Goal: Check status: Check status

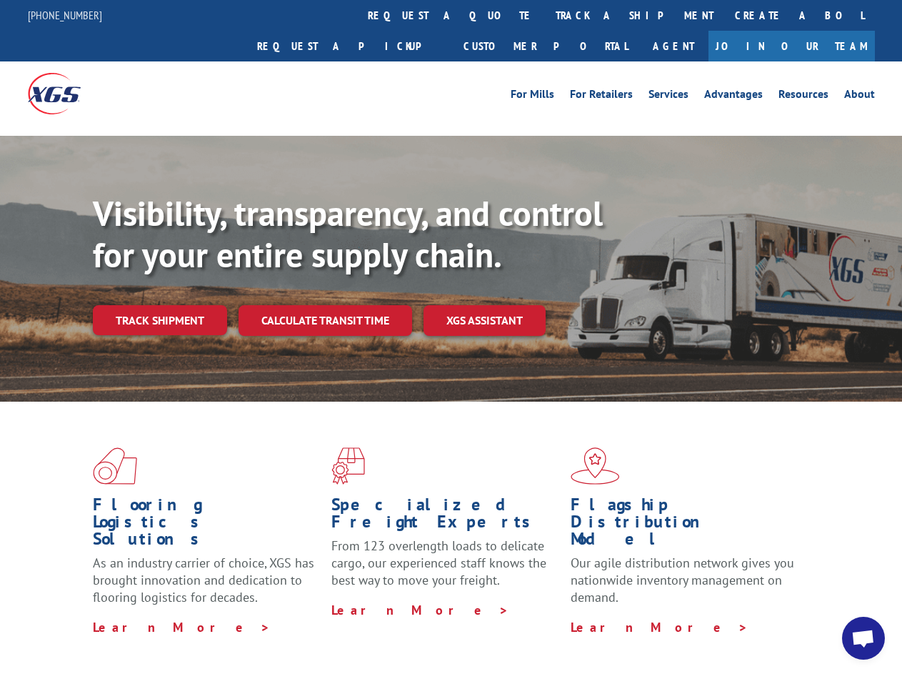
click at [451, 337] on div "Visibility, transparency, and control for your entire supply chain. Track shipm…" at bounding box center [498, 292] width 810 height 199
click at [545, 15] on link "track a shipment" at bounding box center [634, 15] width 179 height 31
click at [0, 0] on div "Track Shipment Enter your information below to track your shipment(s). Select c…" at bounding box center [0, 0] width 0 height 0
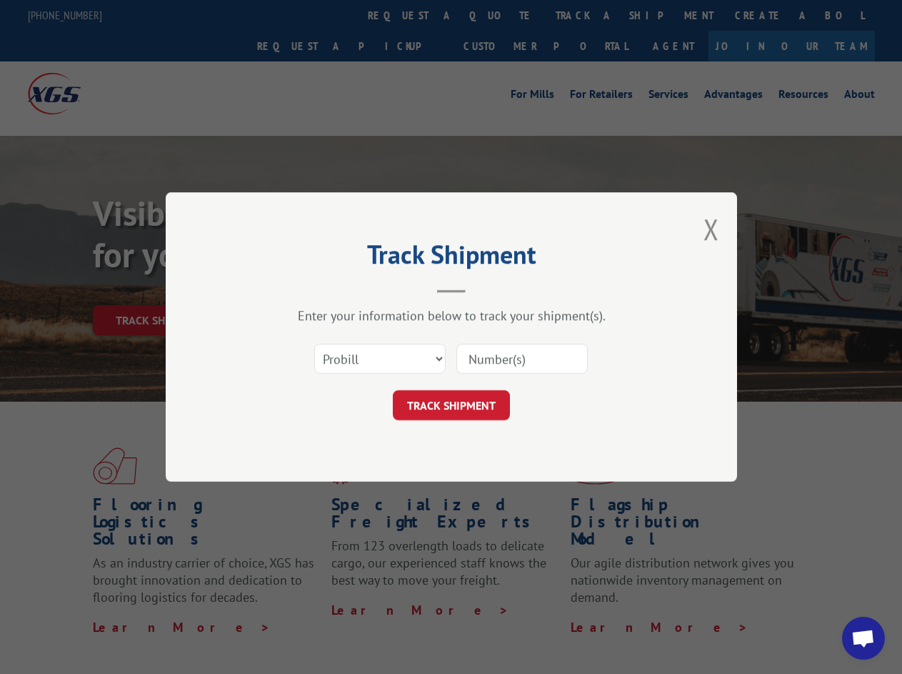
click at [588, 15] on div "Track Shipment Enter your information below to track your shipment(s). Select c…" at bounding box center [451, 337] width 902 height 674
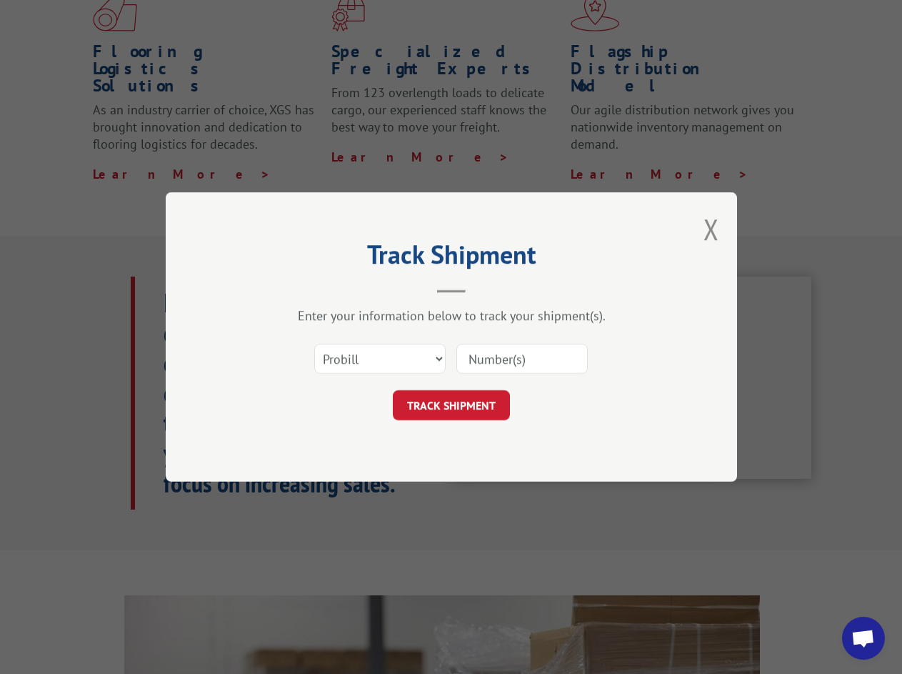
click at [159, 289] on div "Track Shipment Enter your information below to track your shipment(s). Select c…" at bounding box center [451, 337] width 902 height 674
click at [324, 289] on header "Track Shipment" at bounding box center [451, 268] width 429 height 49
click at [485, 289] on header "Track Shipment" at bounding box center [451, 268] width 429 height 49
click at [864, 638] on span "Open chat" at bounding box center [864, 640] width 24 height 20
